Goal: Information Seeking & Learning: Understand process/instructions

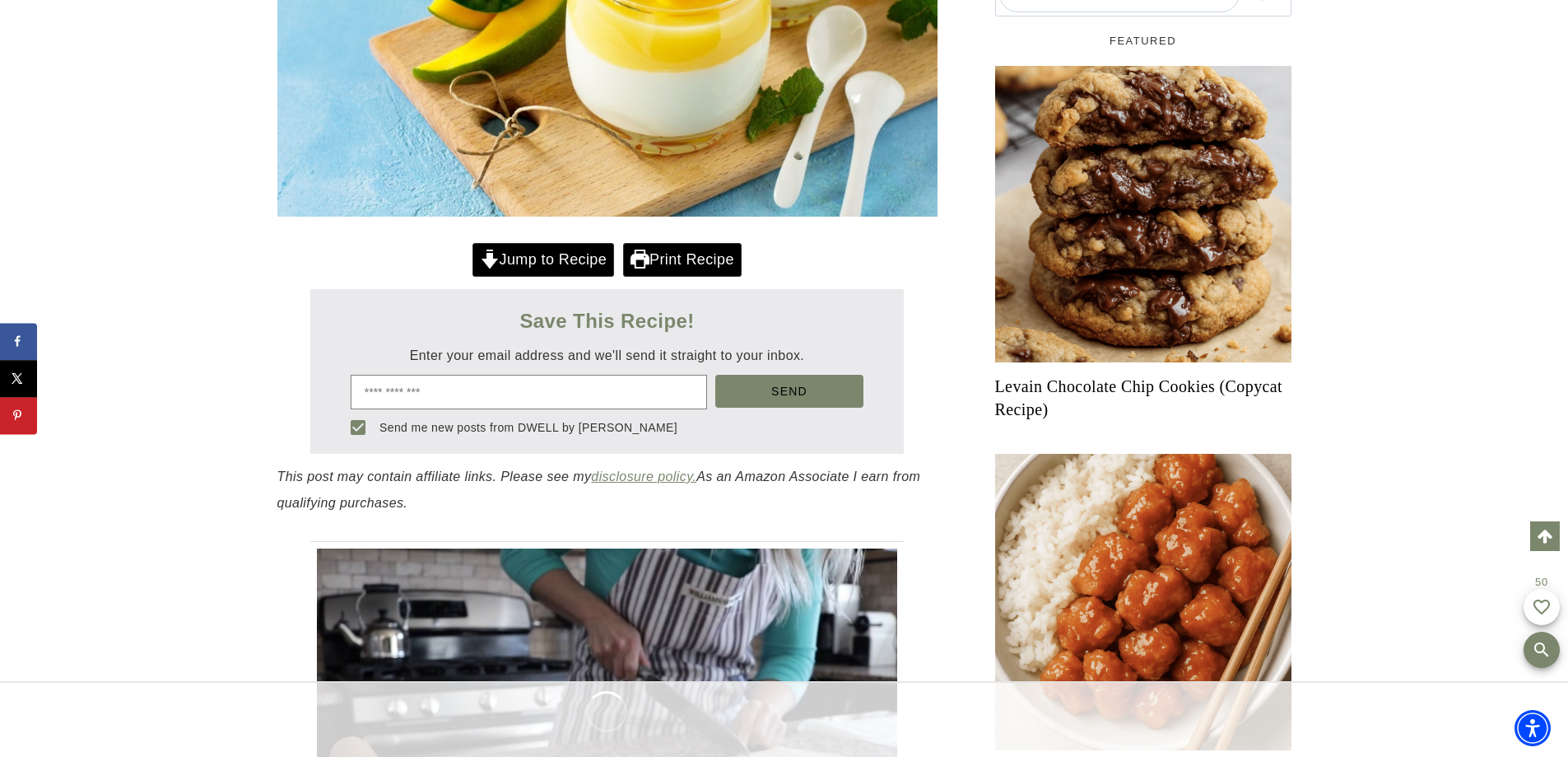
click at [513, 267] on link "Jump to Recipe" at bounding box center [543, 259] width 141 height 34
